Goal: Use online tool/utility: Utilize a website feature to perform a specific function

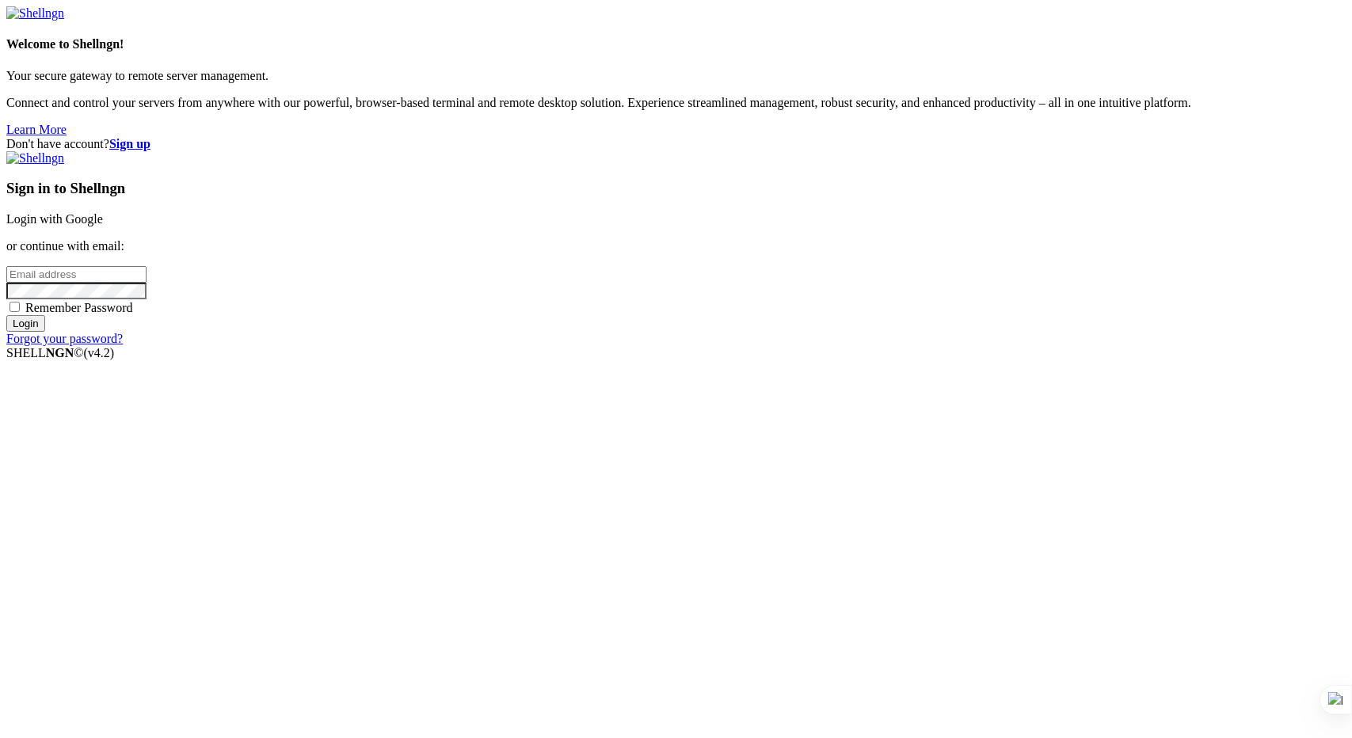
type input "[PERSON_NAME][EMAIL_ADDRESS][DOMAIN_NAME]"
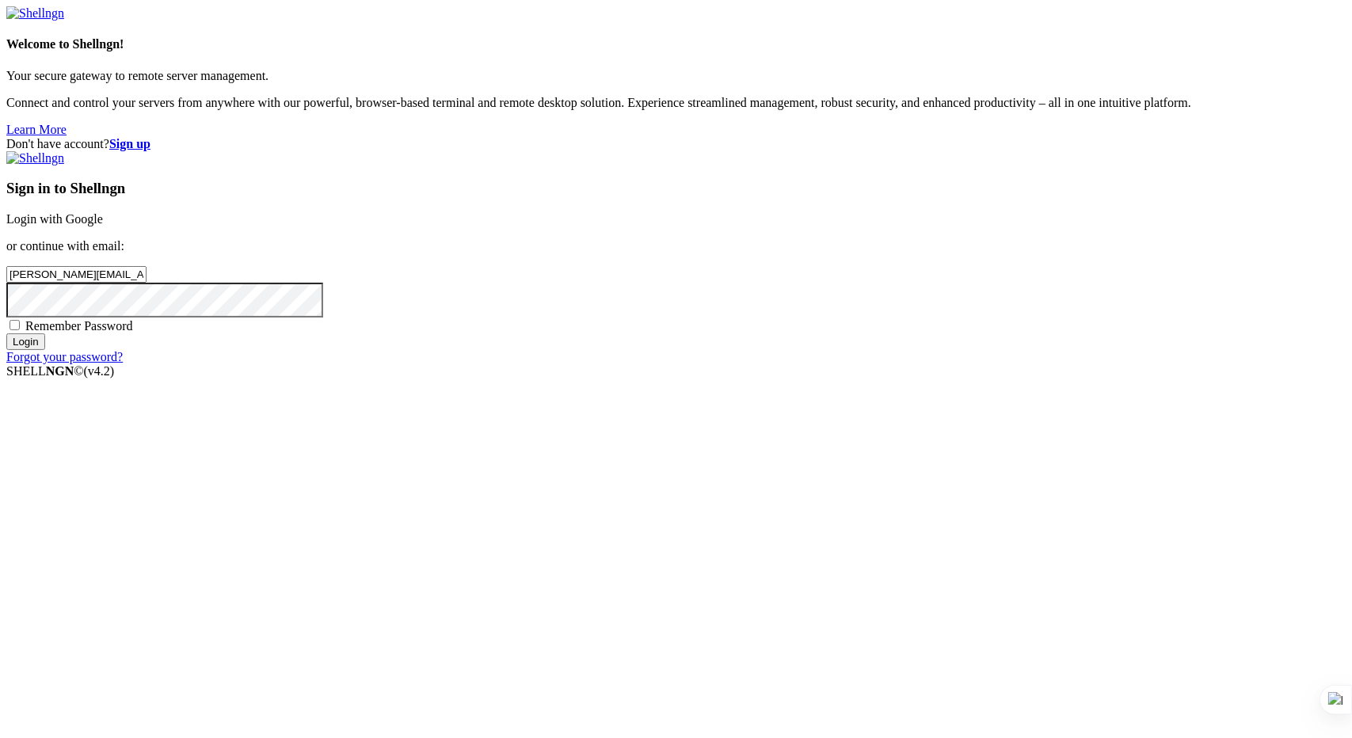
click at [45, 350] on input "Login" at bounding box center [25, 341] width 39 height 17
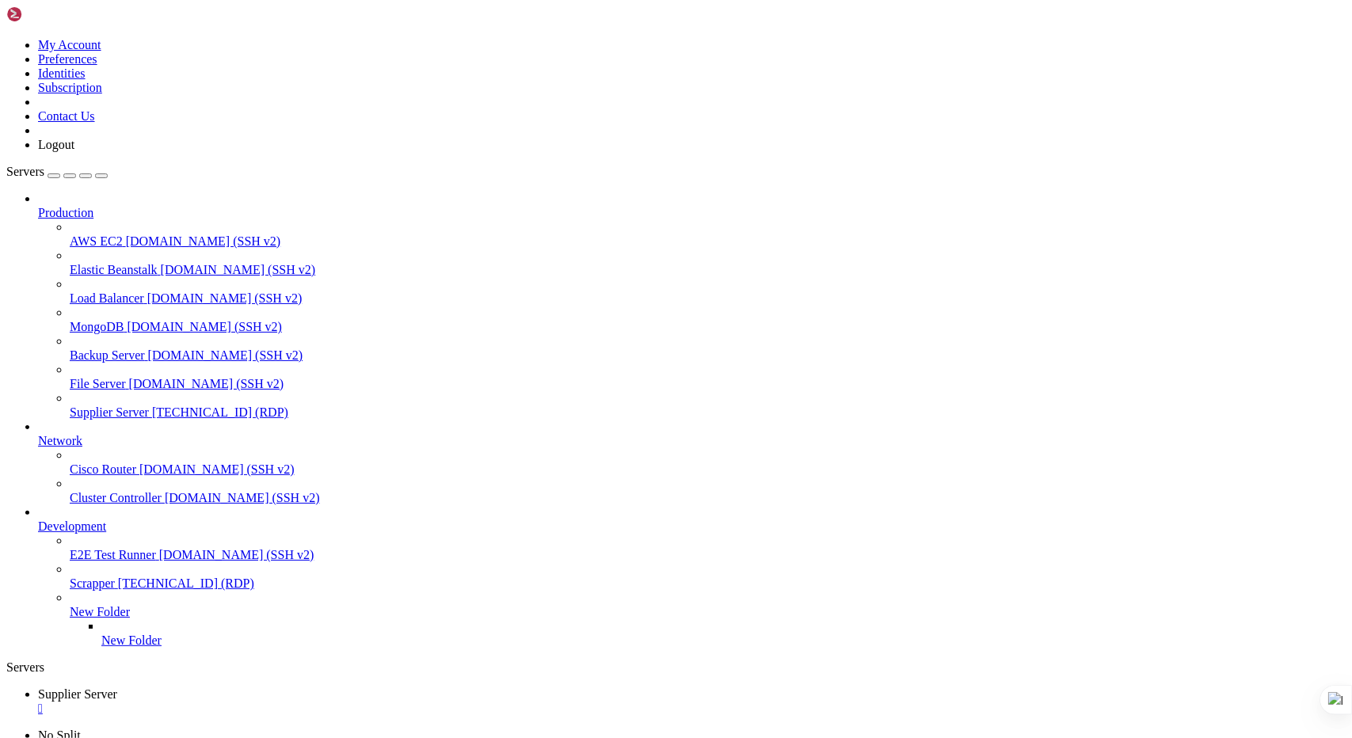
click at [152, 405] on span "[TECHNICAL_ID] (RDP)" at bounding box center [220, 411] width 136 height 13
drag, startPoint x: 1155, startPoint y: 968, endPoint x: 1150, endPoint y: 1091, distance: 122.9
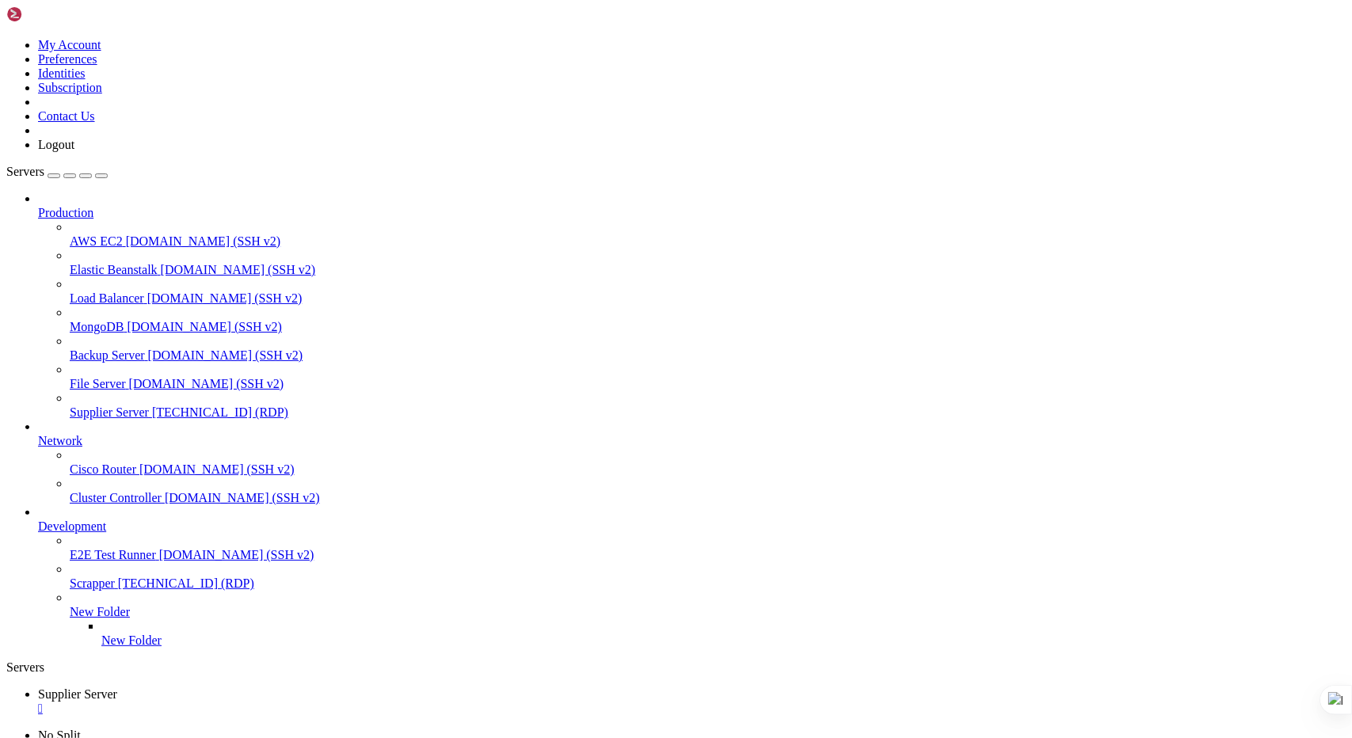
drag, startPoint x: 421, startPoint y: 891, endPoint x: 339, endPoint y: 889, distance: 82.4
